Goal: Task Accomplishment & Management: Manage account settings

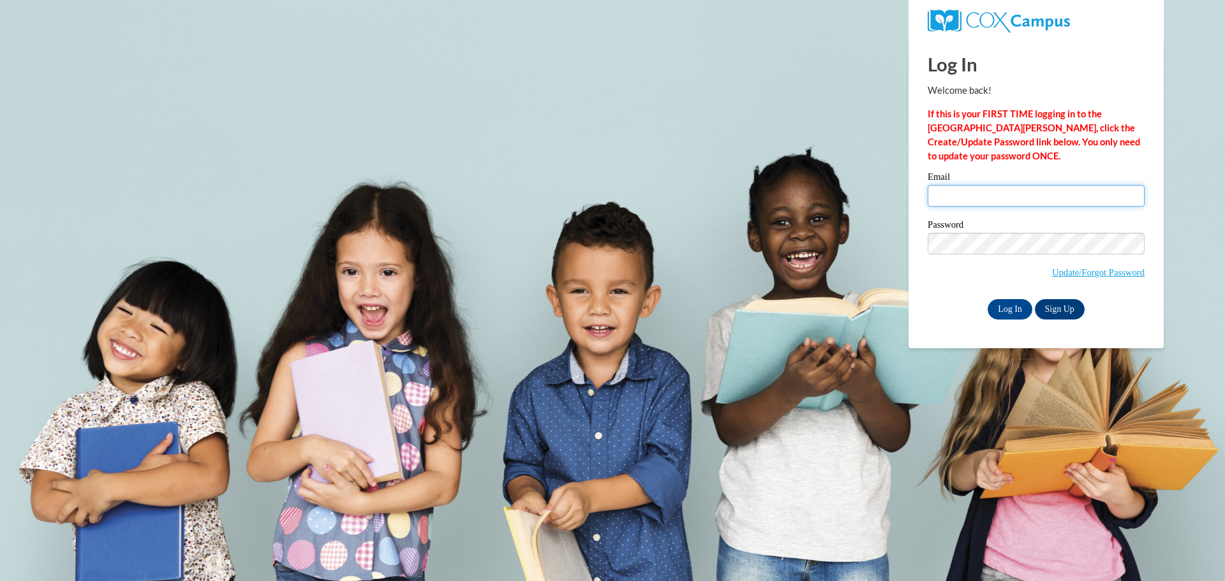
drag, startPoint x: 0, startPoint y: 0, endPoint x: 1035, endPoint y: 207, distance: 1055.6
click at [975, 198] on input "Email" at bounding box center [1035, 196] width 217 height 22
type input "[EMAIL_ADDRESS][DOMAIN_NAME]"
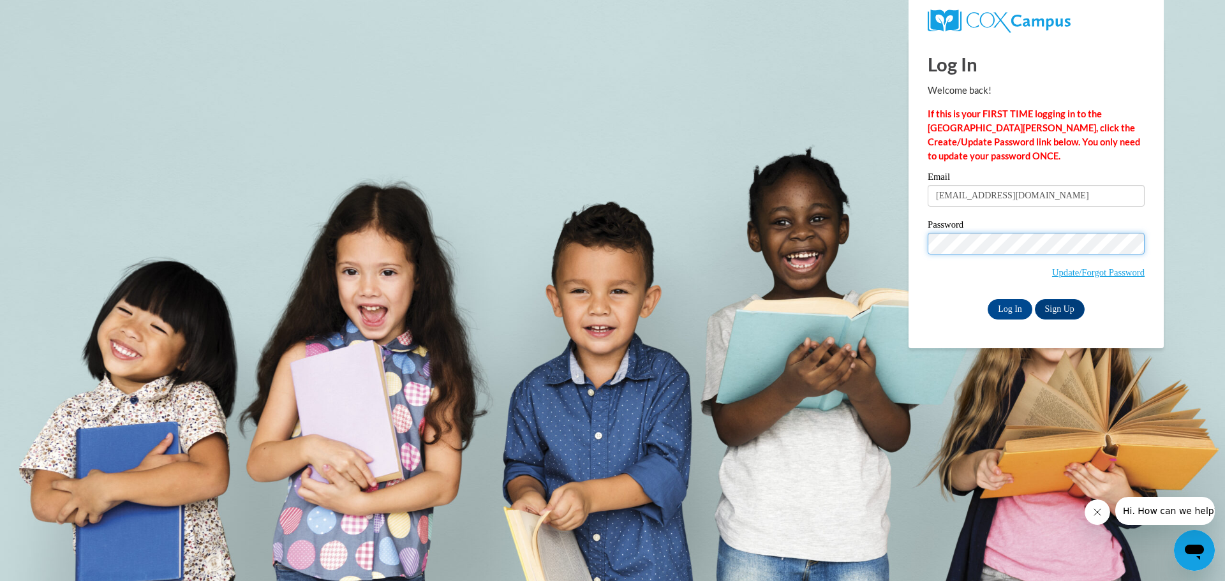
click at [987, 299] on input "Log In" at bounding box center [1009, 309] width 45 height 20
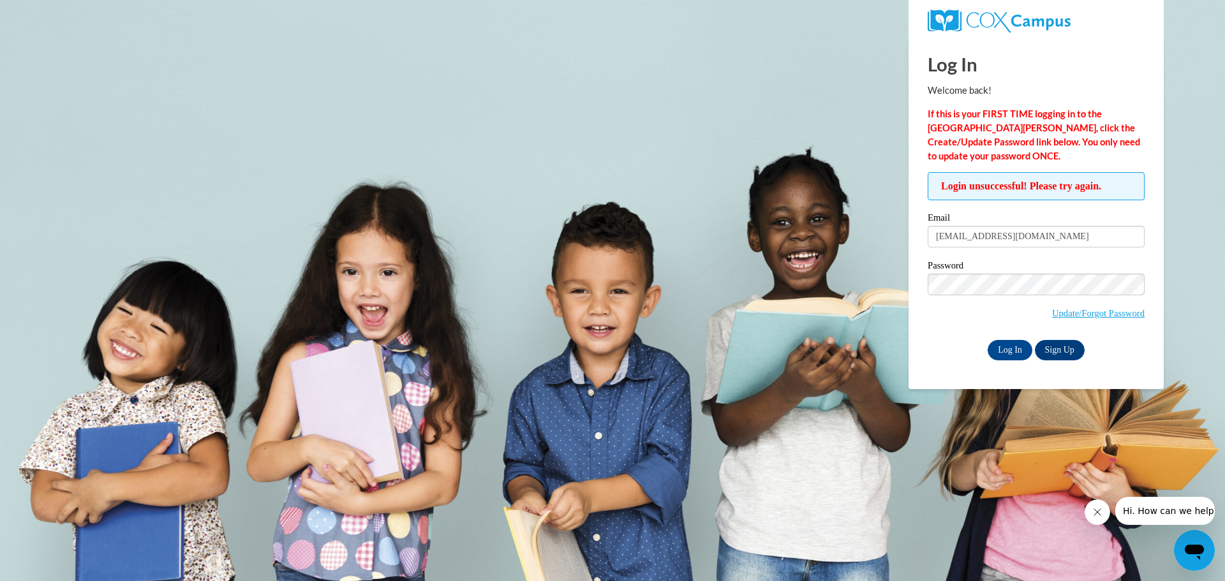
click at [987, 340] on input "Log In" at bounding box center [1009, 350] width 45 height 20
